Goal: Find specific page/section: Locate item on page

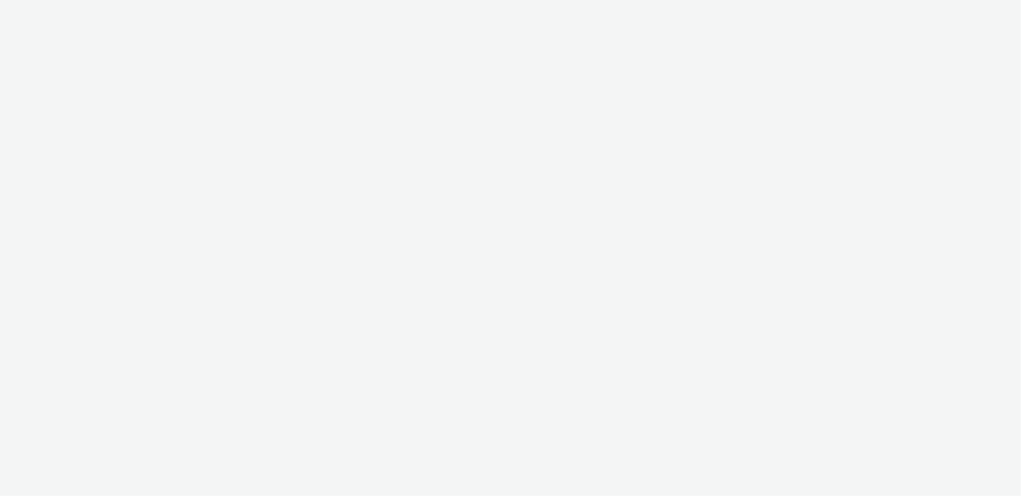
select select "11a7df10-284f-415c-b52a-427acf4c31ae"
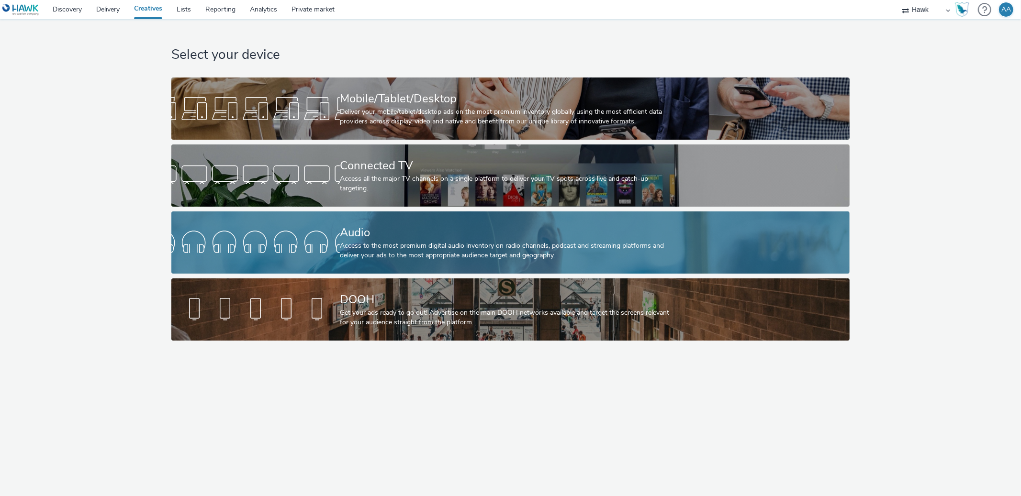
click at [475, 251] on div "Access to the most premium digital audio inventory on radio channels, podcast a…" at bounding box center [508, 251] width 337 height 20
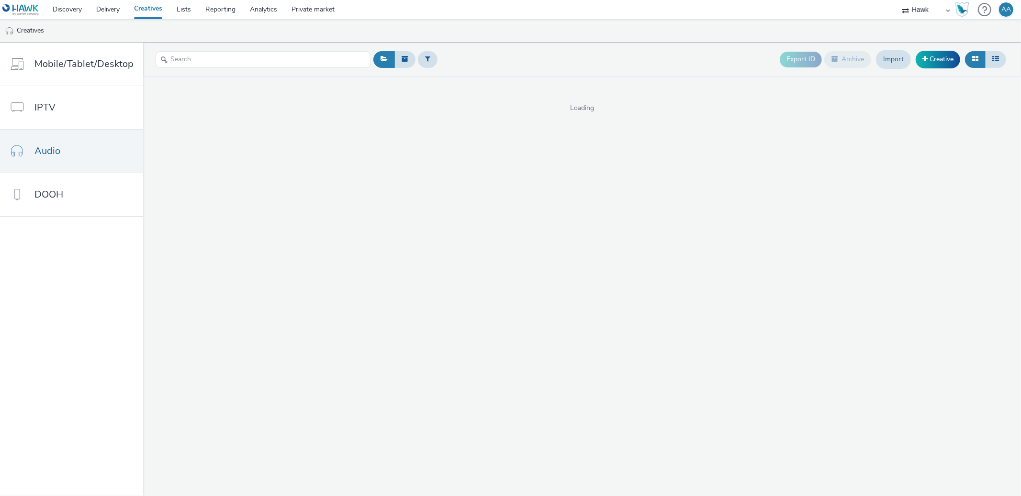
click at [222, 72] on header "Export ID Archive Import Creative" at bounding box center [582, 60] width 878 height 34
click at [220, 66] on input "text" at bounding box center [263, 59] width 215 height 17
paste input "UK_Bellway Homes Yorkshire_Clifford Gardens_Hawk_Audio_30_300x250_08.09.2025"
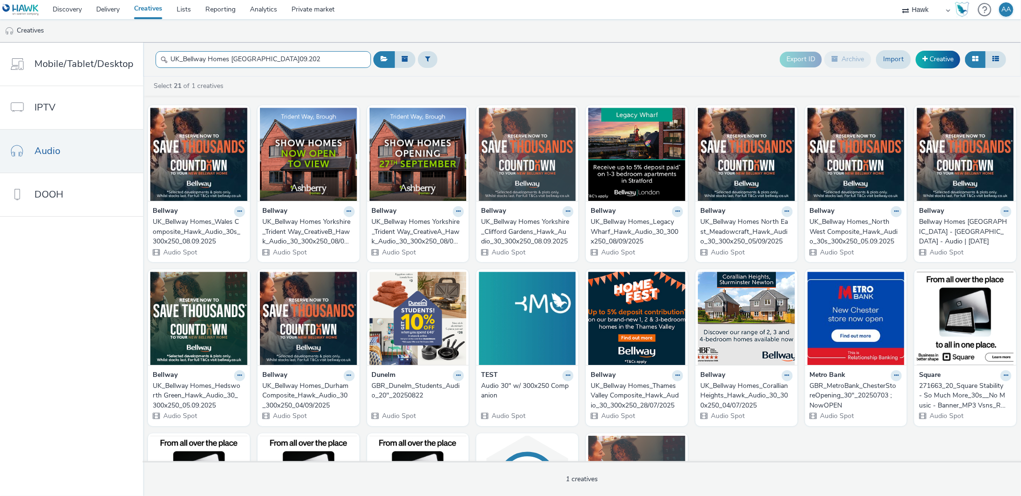
scroll to position [0, 83]
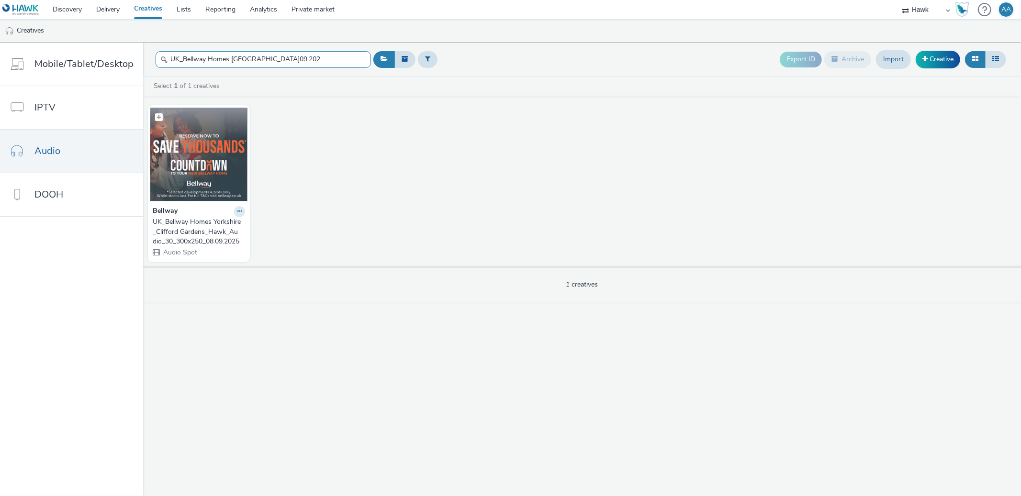
type input "UK_Bellway Homes [GEOGRAPHIC_DATA]09.202"
click at [203, 151] on img at bounding box center [198, 154] width 97 height 93
